Goal: Information Seeking & Learning: Check status

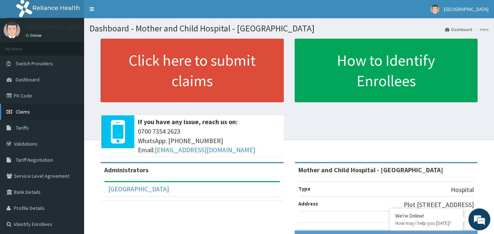
click at [19, 114] on span "Claims" at bounding box center [23, 112] width 14 height 7
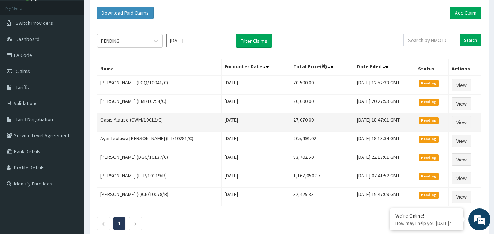
scroll to position [73, 0]
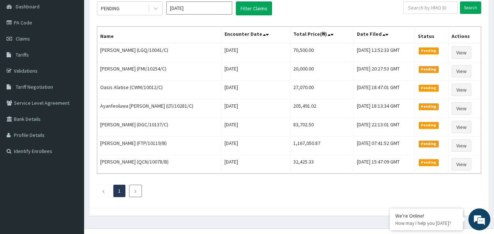
click at [134, 192] on icon "Next page" at bounding box center [135, 191] width 3 height 4
click at [136, 192] on icon "Next page" at bounding box center [135, 191] width 3 height 4
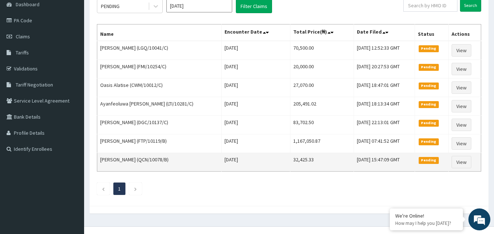
scroll to position [50, 0]
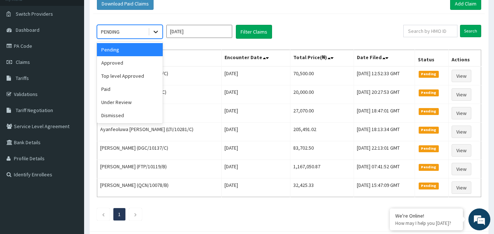
click at [155, 31] on icon at bounding box center [155, 31] width 7 height 7
click at [118, 63] on div "Approved" at bounding box center [130, 62] width 66 height 13
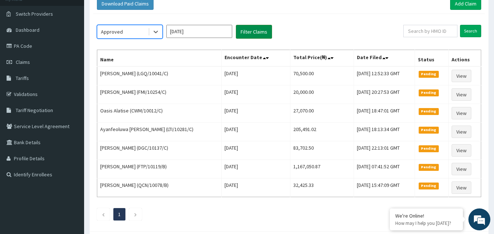
click at [260, 32] on button "Filter Claims" at bounding box center [254, 32] width 36 height 14
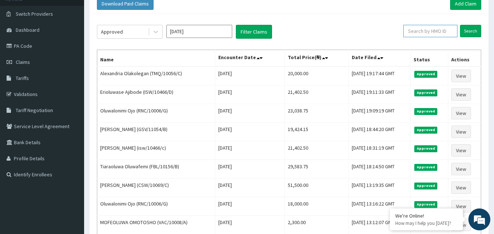
click at [432, 33] on input "text" at bounding box center [430, 31] width 54 height 12
type input "haw/10009/b"
click at [468, 33] on input "Search" at bounding box center [470, 31] width 21 height 12
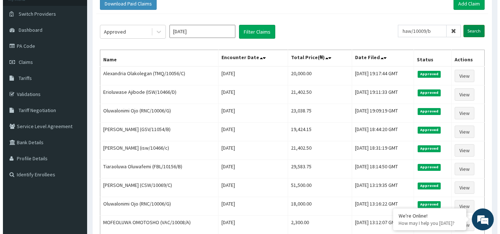
scroll to position [0, 0]
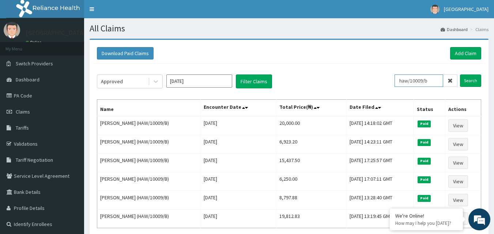
drag, startPoint x: 442, startPoint y: 82, endPoint x: 400, endPoint y: 80, distance: 42.1
click at [400, 80] on input "haw/10009/b" at bounding box center [419, 81] width 49 height 12
click at [476, 80] on input "Search" at bounding box center [470, 81] width 21 height 12
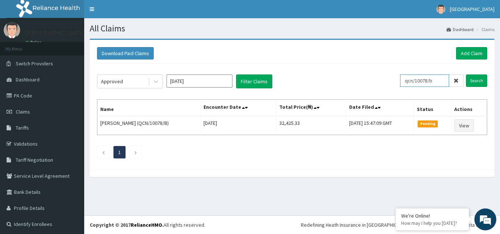
drag, startPoint x: 436, startPoint y: 79, endPoint x: 409, endPoint y: 82, distance: 27.2
click at [409, 82] on input "qcn/10078/b" at bounding box center [424, 81] width 49 height 12
type input "q"
type input "hlp/10164/b"
click at [474, 84] on input "Search" at bounding box center [476, 81] width 21 height 12
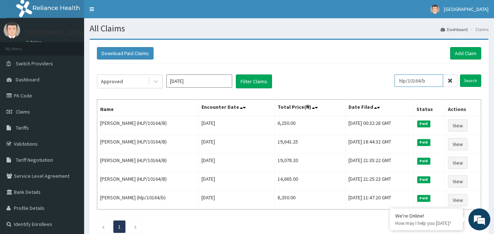
drag, startPoint x: 438, startPoint y: 80, endPoint x: 379, endPoint y: 72, distance: 59.5
click at [379, 72] on div "Approved Oct 2025 Filter Claims hlp/10164/b Search Name Encounter Date Total Pr…" at bounding box center [289, 152] width 392 height 177
type input "arm/10053/a"
click at [469, 80] on input "Search" at bounding box center [470, 81] width 21 height 12
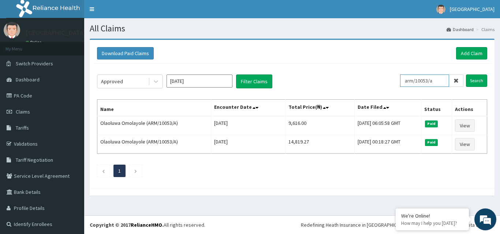
drag, startPoint x: 434, startPoint y: 81, endPoint x: 403, endPoint y: 83, distance: 31.5
click at [403, 83] on input "arm/10053/a" at bounding box center [424, 81] width 49 height 12
type input "sbl/10454/b"
click at [474, 83] on input "Search" at bounding box center [476, 81] width 21 height 12
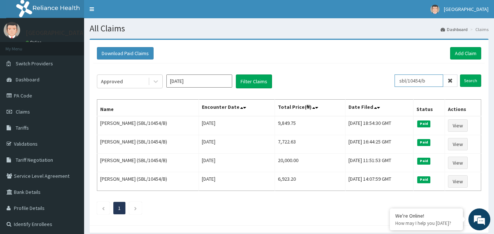
drag, startPoint x: 432, startPoint y: 80, endPoint x: 395, endPoint y: 83, distance: 37.4
click at [395, 83] on div "Approved Oct 2025 Filter Claims sbl/10454/b Search" at bounding box center [289, 82] width 384 height 14
type input "rpm/10003/a"
click at [475, 83] on input "Search" at bounding box center [470, 81] width 21 height 12
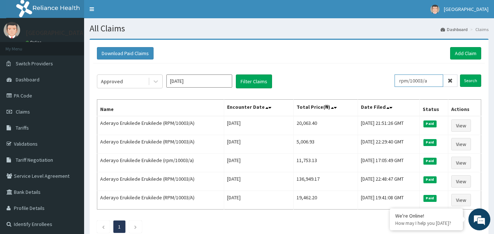
drag, startPoint x: 435, startPoint y: 84, endPoint x: 390, endPoint y: 80, distance: 45.5
click at [390, 80] on div "Approved Oct 2025 Filter Claims rpm/10003/a Search" at bounding box center [289, 82] width 384 height 14
type input "rnc/10075/c"
click at [470, 83] on input "Search" at bounding box center [470, 81] width 21 height 12
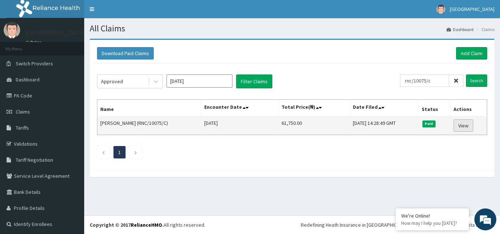
click at [458, 124] on link "View" at bounding box center [463, 126] width 20 height 12
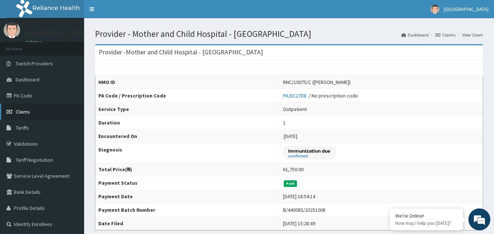
click at [20, 114] on span "Claims" at bounding box center [23, 112] width 14 height 7
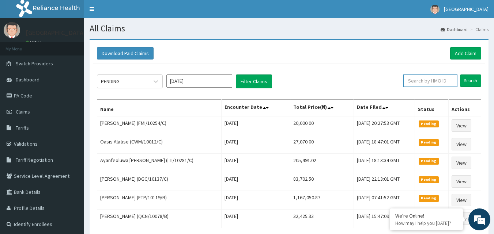
click at [427, 81] on input "text" at bounding box center [430, 81] width 54 height 12
type input "boi/10001/a"
click at [471, 81] on input "Search" at bounding box center [470, 81] width 21 height 12
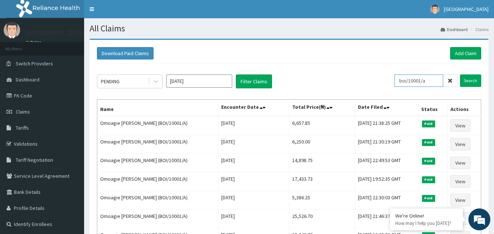
drag, startPoint x: 434, startPoint y: 80, endPoint x: 389, endPoint y: 84, distance: 45.5
click at [389, 84] on div "PENDING Oct 2025 Filter Claims boi/10001/a Search" at bounding box center [289, 82] width 384 height 14
type input "rnc/10006/h"
click at [474, 78] on input "Search" at bounding box center [470, 81] width 21 height 12
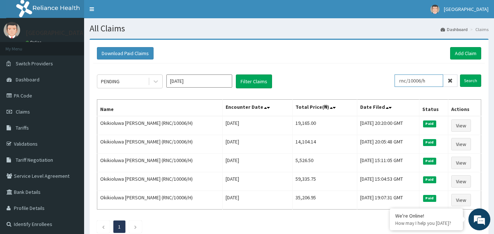
drag, startPoint x: 439, startPoint y: 79, endPoint x: 390, endPoint y: 81, distance: 49.1
click at [390, 81] on div "PENDING Oct 2025 Filter Claims rnc/10006/h Search" at bounding box center [289, 82] width 384 height 14
type input "eef/10043/f"
click at [470, 81] on input "Search" at bounding box center [470, 81] width 21 height 12
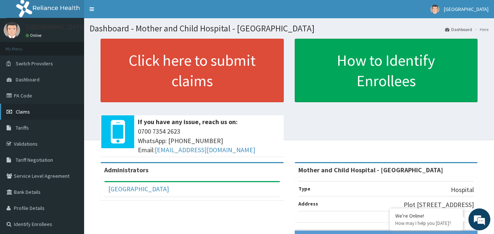
click at [25, 113] on span "Claims" at bounding box center [23, 112] width 14 height 7
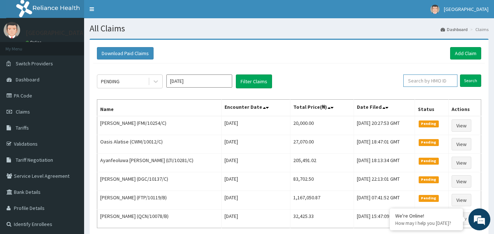
click at [428, 83] on input "text" at bounding box center [430, 81] width 54 height 12
type input "eef/10043/f"
click at [468, 81] on input "Search" at bounding box center [470, 81] width 21 height 12
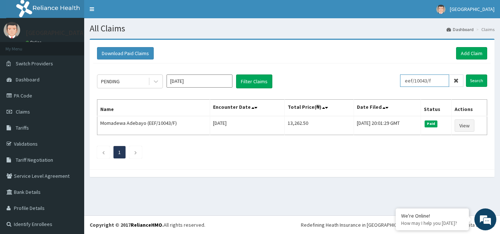
drag, startPoint x: 434, startPoint y: 80, endPoint x: 401, endPoint y: 79, distance: 32.9
click at [401, 79] on input "eef/10043/f" at bounding box center [424, 81] width 49 height 12
click at [466, 80] on input "Search" at bounding box center [476, 81] width 21 height 12
click at [430, 82] on input "hic/10307/d" at bounding box center [424, 81] width 49 height 12
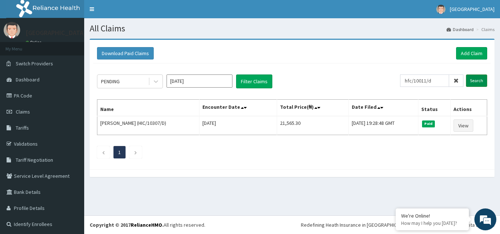
click at [473, 81] on input "Search" at bounding box center [476, 81] width 21 height 12
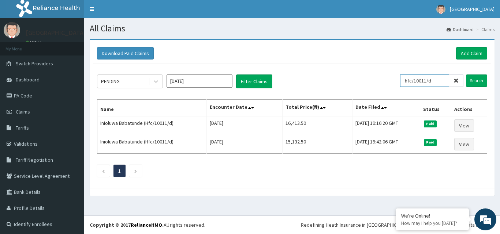
drag, startPoint x: 432, startPoint y: 81, endPoint x: 407, endPoint y: 87, distance: 25.4
click at [407, 87] on div "hfc/10011/d Search" at bounding box center [443, 82] width 87 height 14
click at [475, 81] on input "Search" at bounding box center [476, 81] width 21 height 12
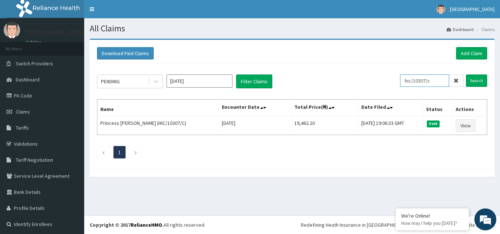
click at [433, 84] on input "hic/10307/c" at bounding box center [424, 81] width 49 height 12
type input "hic/10307/b"
click at [475, 81] on input "Search" at bounding box center [476, 81] width 21 height 12
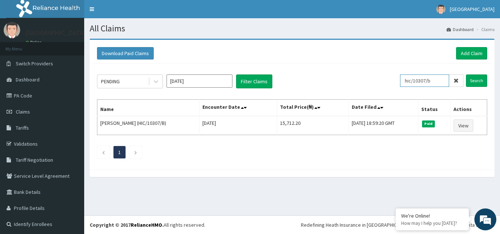
drag, startPoint x: 435, startPoint y: 81, endPoint x: 403, endPoint y: 82, distance: 32.2
click at [403, 82] on input "hic/10307/b" at bounding box center [424, 81] width 49 height 12
click at [470, 83] on input "Search" at bounding box center [476, 81] width 21 height 12
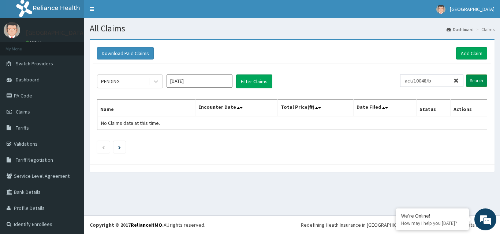
click at [470, 83] on input "Search" at bounding box center [476, 81] width 21 height 12
click at [411, 80] on input "act/10048/b" at bounding box center [424, 81] width 49 height 12
type input "acx/10048/b"
click at [472, 81] on input "Search" at bounding box center [476, 81] width 21 height 12
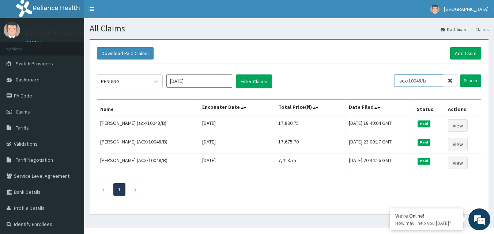
drag, startPoint x: 443, startPoint y: 82, endPoint x: 400, endPoint y: 85, distance: 42.9
click at [400, 85] on input "acx/10048/b" at bounding box center [419, 81] width 49 height 12
click at [474, 82] on input "Search" at bounding box center [470, 81] width 21 height 12
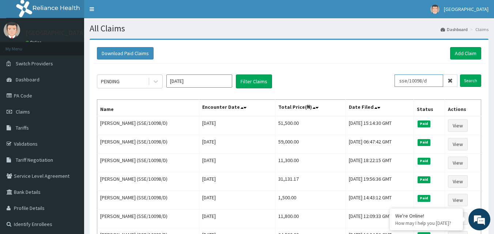
click at [433, 79] on input "sse/10098/d" at bounding box center [419, 81] width 49 height 12
type input "sse/10098/c"
click at [470, 83] on input "Search" at bounding box center [470, 81] width 21 height 12
drag, startPoint x: 440, startPoint y: 78, endPoint x: 402, endPoint y: 82, distance: 38.7
click at [402, 82] on input "sse/10098/c" at bounding box center [419, 81] width 49 height 12
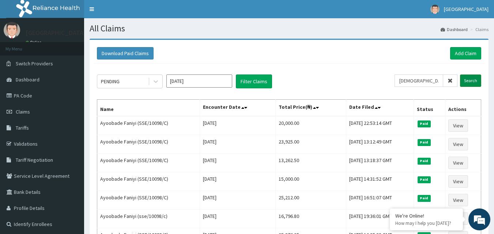
click at [468, 81] on input "Search" at bounding box center [470, 81] width 21 height 12
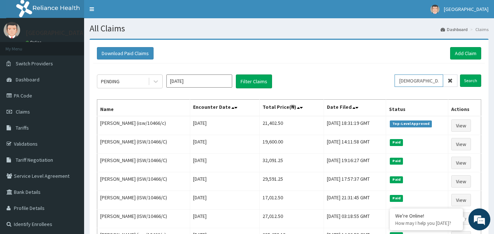
click at [436, 83] on input "[DEMOGRAPHIC_DATA]/10466/c" at bounding box center [419, 81] width 49 height 12
type input "[DEMOGRAPHIC_DATA]/10466/d"
click at [469, 79] on input "Search" at bounding box center [470, 81] width 21 height 12
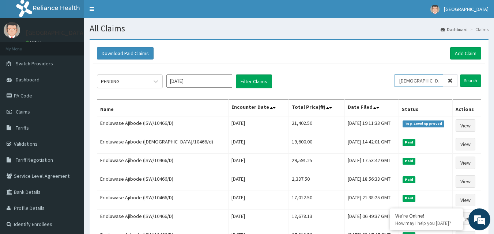
drag, startPoint x: 437, startPoint y: 80, endPoint x: 398, endPoint y: 94, distance: 41.1
click at [398, 94] on div "PENDING [DATE] Filter Claims isw/10466/d Search Name Encounter Date Total Price…" at bounding box center [289, 190] width 392 height 252
type input "enp/11235/d"
click at [470, 80] on input "Search" at bounding box center [470, 81] width 21 height 12
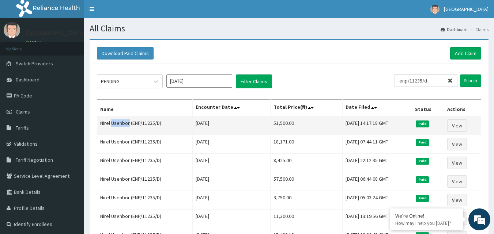
drag, startPoint x: 111, startPoint y: 122, endPoint x: 129, endPoint y: 122, distance: 17.9
click at [129, 122] on td "Nirel Usenbor (ENP/11235/D)" at bounding box center [144, 125] width 95 height 19
copy td "Usenbor"
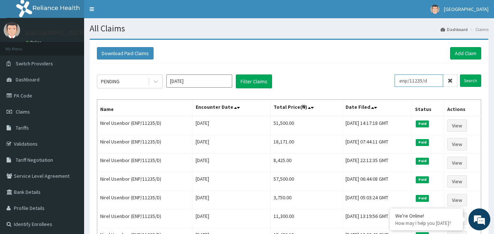
drag, startPoint x: 437, startPoint y: 82, endPoint x: 395, endPoint y: 84, distance: 42.2
click at [395, 84] on div "PENDING [DATE] Filter Claims enp/11235/d Search" at bounding box center [289, 82] width 384 height 14
type input "jbn/10187/c"
click at [472, 82] on input "Search" at bounding box center [470, 81] width 21 height 12
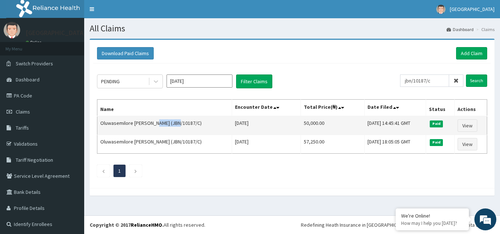
drag, startPoint x: 151, startPoint y: 124, endPoint x: 173, endPoint y: 125, distance: 21.6
click at [173, 125] on td "Oluwasemilore [PERSON_NAME] (JBN/10187/C)" at bounding box center [164, 125] width 135 height 19
copy td "Ayelaboye"
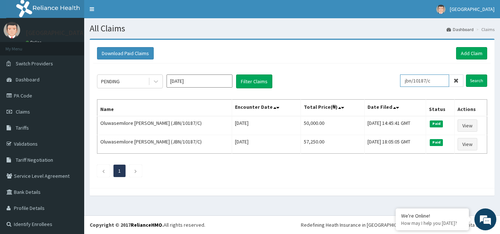
drag, startPoint x: 437, startPoint y: 82, endPoint x: 392, endPoint y: 79, distance: 45.0
click at [392, 79] on div "PENDING [DATE] Filter Claims jbn/10187/c Search" at bounding box center [292, 82] width 390 height 14
type input "rnc/10006/g"
click at [474, 81] on input "Search" at bounding box center [476, 81] width 21 height 12
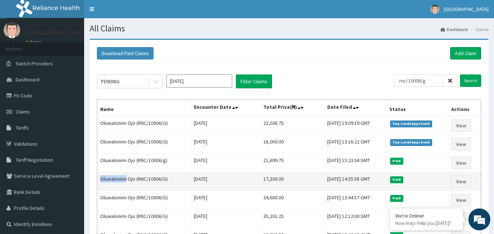
drag, startPoint x: 100, startPoint y: 181, endPoint x: 127, endPoint y: 186, distance: 27.5
click at [127, 186] on td "Oluwalonimi Ojo (RNC/10006/G)" at bounding box center [144, 182] width 94 height 19
copy td "Oluwalonimi"
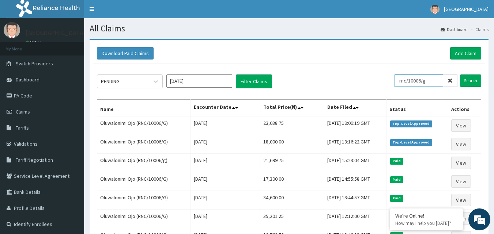
drag, startPoint x: 433, startPoint y: 80, endPoint x: 388, endPoint y: 83, distance: 44.7
click at [388, 83] on div "PENDING [DATE] Filter Claims rnc/10006/g Search" at bounding box center [289, 82] width 384 height 14
type input "cpw/10090/d"
click at [473, 79] on input "Search" at bounding box center [470, 81] width 21 height 12
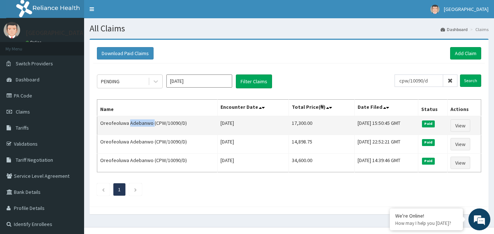
drag, startPoint x: 128, startPoint y: 124, endPoint x: 153, endPoint y: 124, distance: 24.9
click at [153, 124] on td "Oreofeoluwa Adebanwo (CPW/10090/D)" at bounding box center [157, 125] width 120 height 19
copy td "Adebanwo"
